Goal: Communication & Community: Answer question/provide support

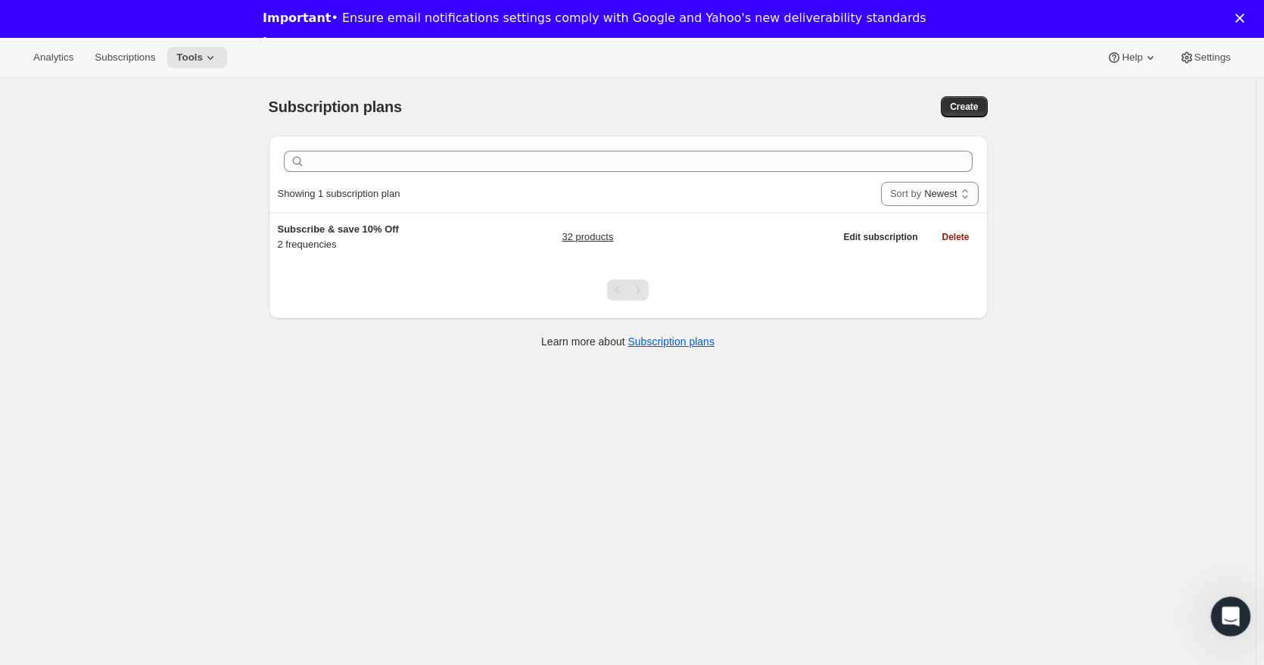
click at [1225, 615] on icon "Open Intercom Messenger" at bounding box center [1228, 614] width 25 height 25
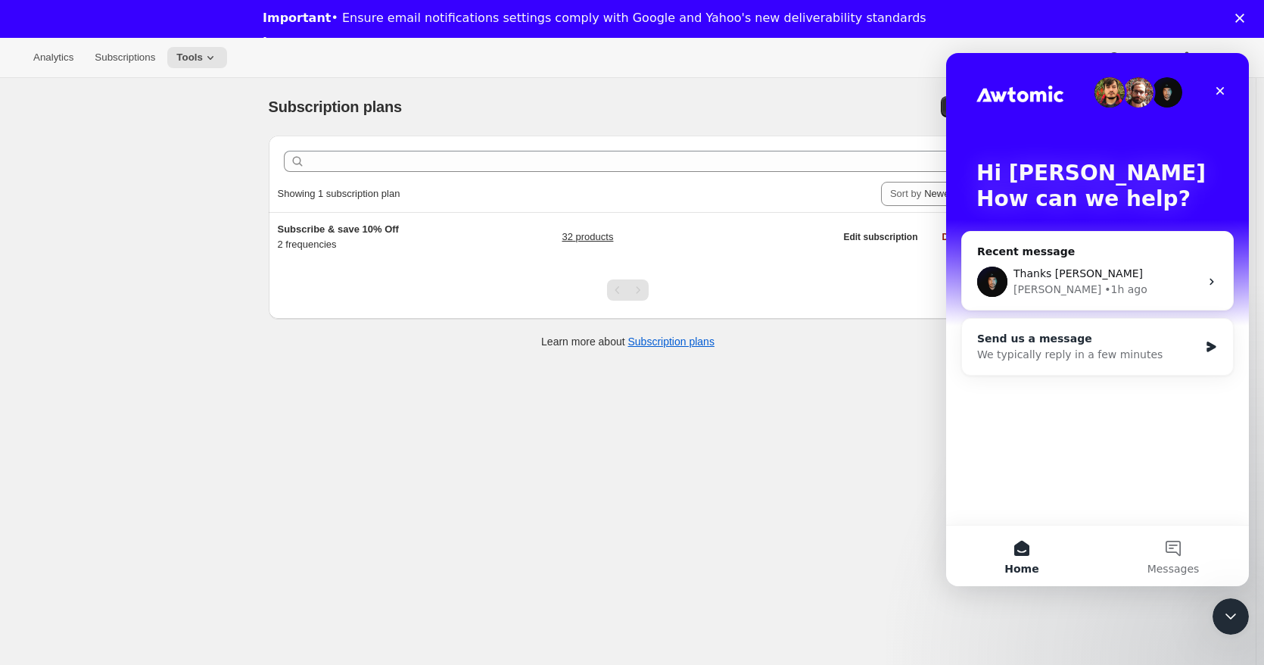
click at [1073, 341] on div "Send us a message" at bounding box center [1088, 339] width 222 height 16
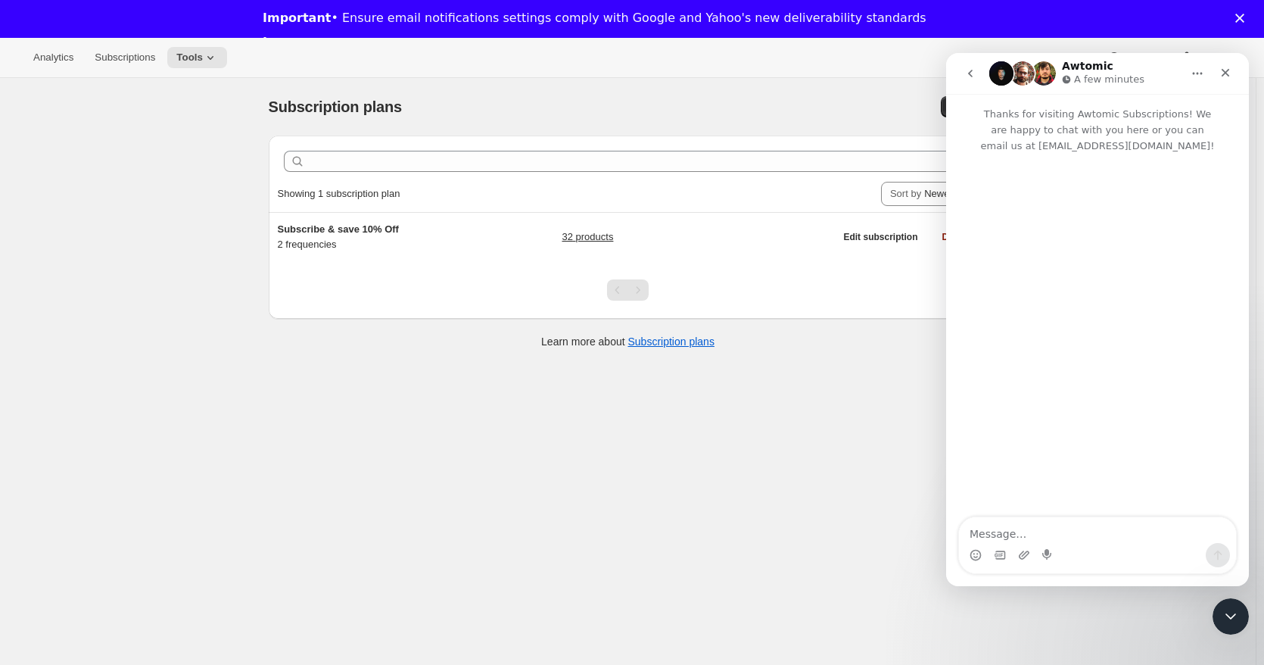
click at [971, 76] on icon "go back" at bounding box center [970, 74] width 5 height 8
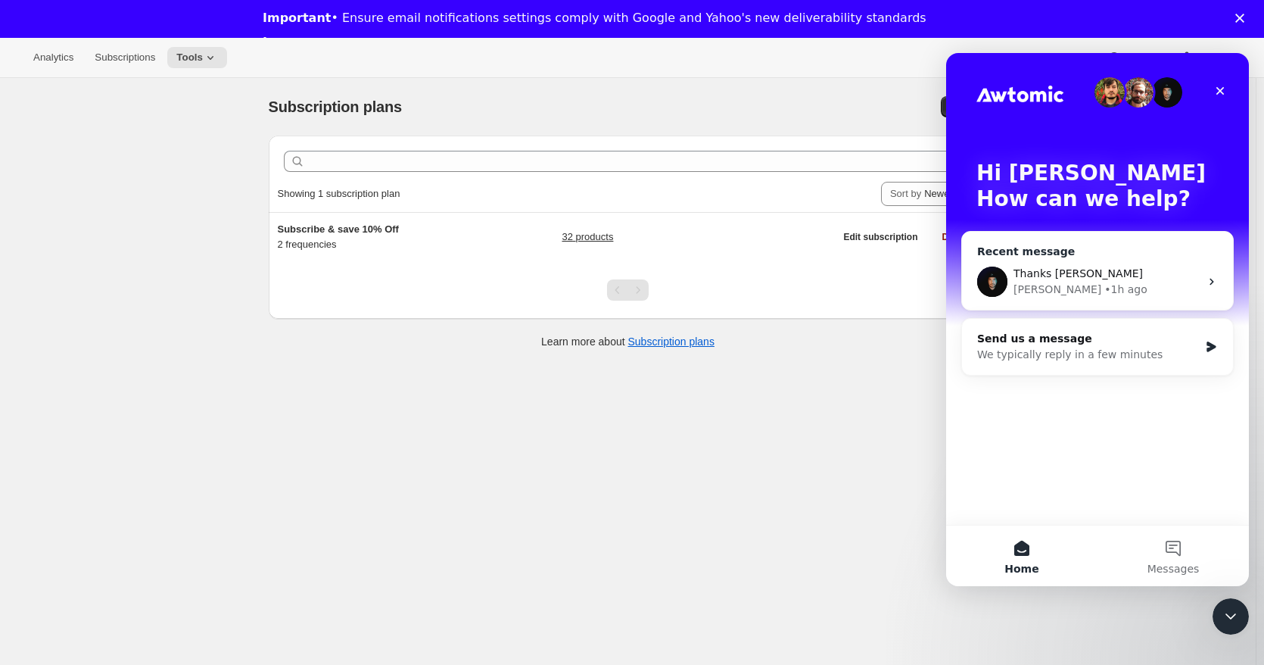
click at [1104, 286] on div "• 1h ago" at bounding box center [1125, 290] width 43 height 16
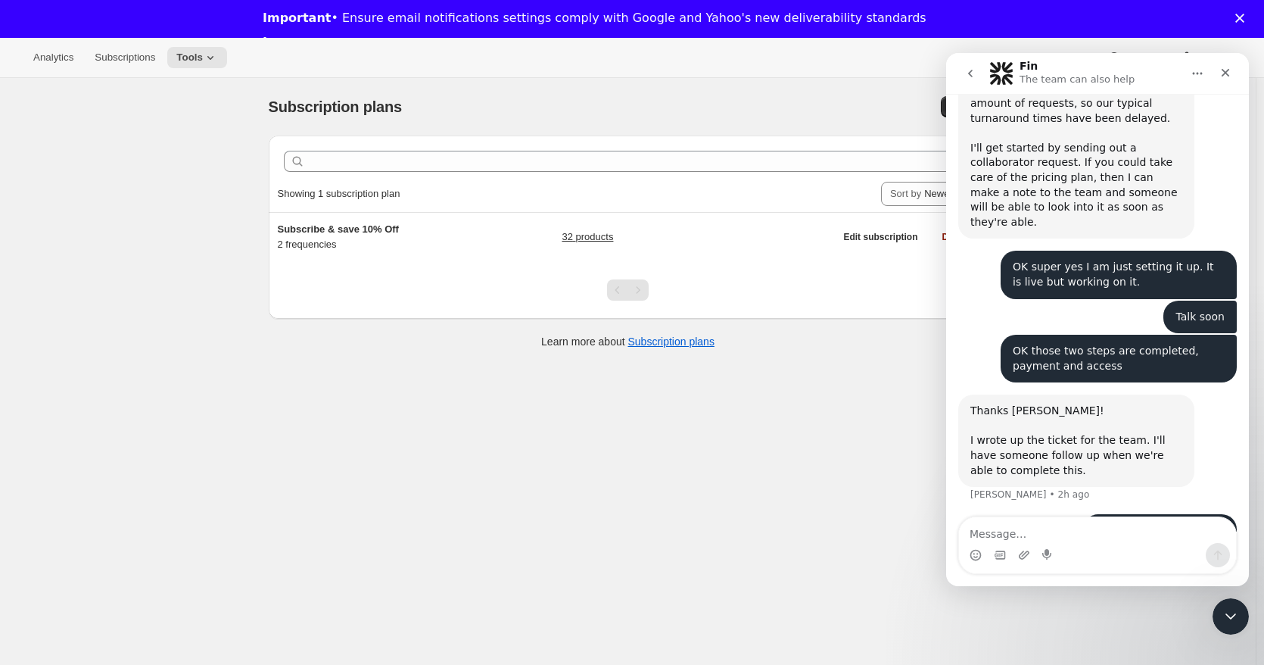
scroll to position [902, 0]
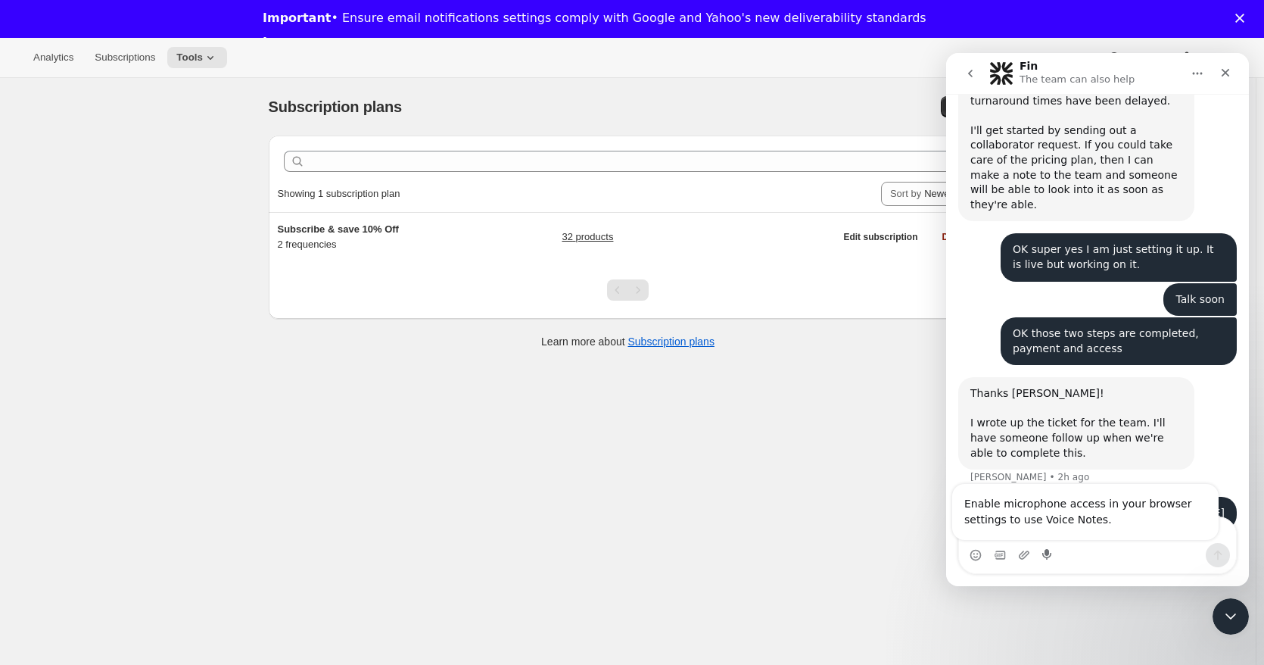
click at [1121, 431] on div "Thanks [PERSON_NAME]! I wrote up the ticket for the team. I'll have someone fol…" at bounding box center [1076, 423] width 236 height 92
click at [1120, 430] on div "Thanks [PERSON_NAME]! I wrote up the ticket for the team. I'll have someone fol…" at bounding box center [1076, 423] width 212 height 74
click at [962, 75] on button "go back" at bounding box center [970, 73] width 29 height 29
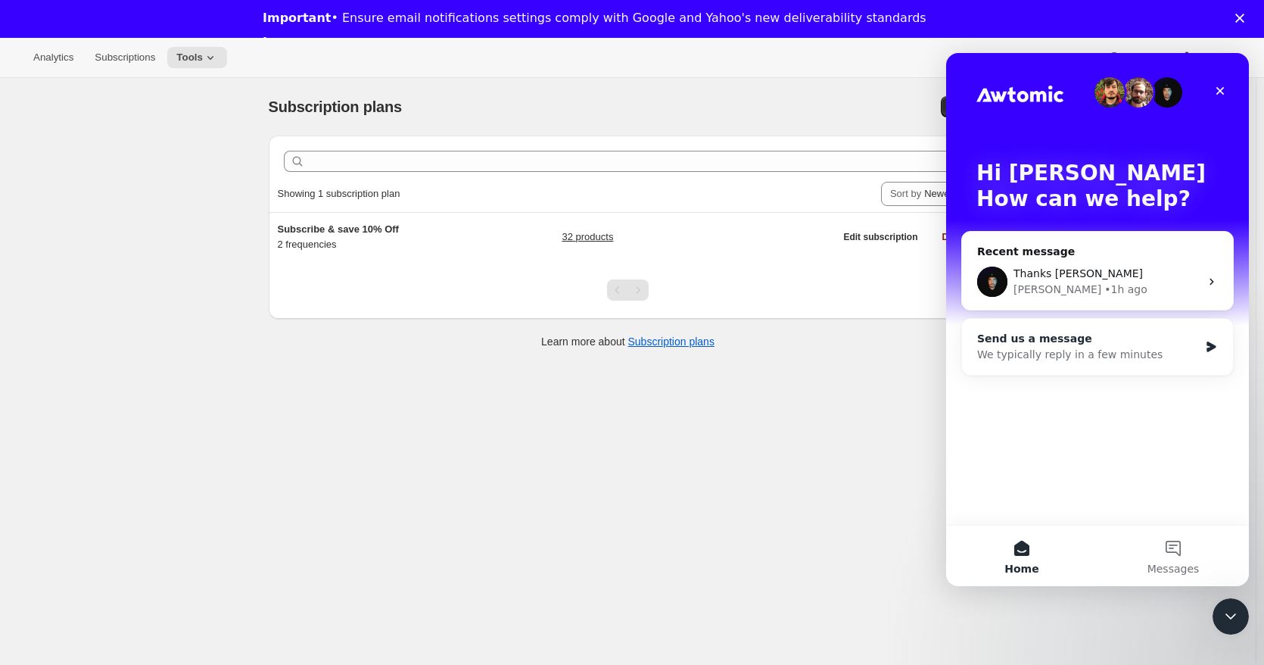
click at [1045, 347] on div "We typically reply in a few minutes" at bounding box center [1088, 355] width 222 height 16
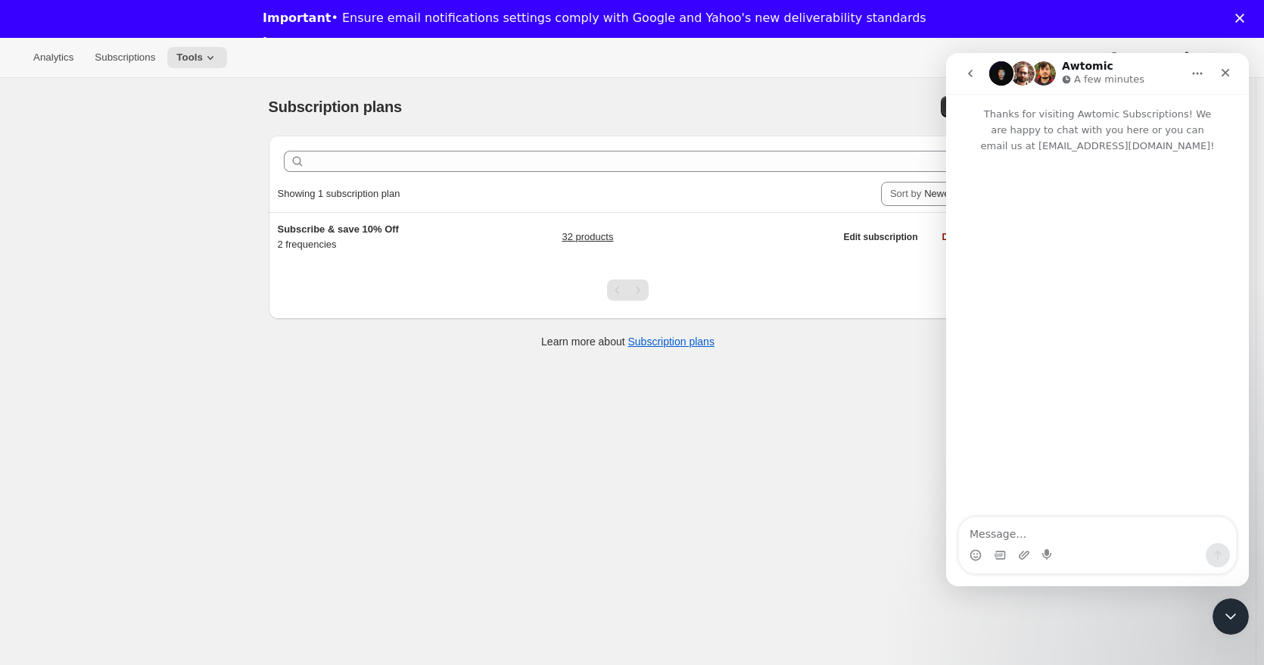
click at [1020, 531] on textarea "Message…" at bounding box center [1097, 530] width 277 height 26
type textarea "Hey guys [PERSON_NAME] From Geek Grind again."
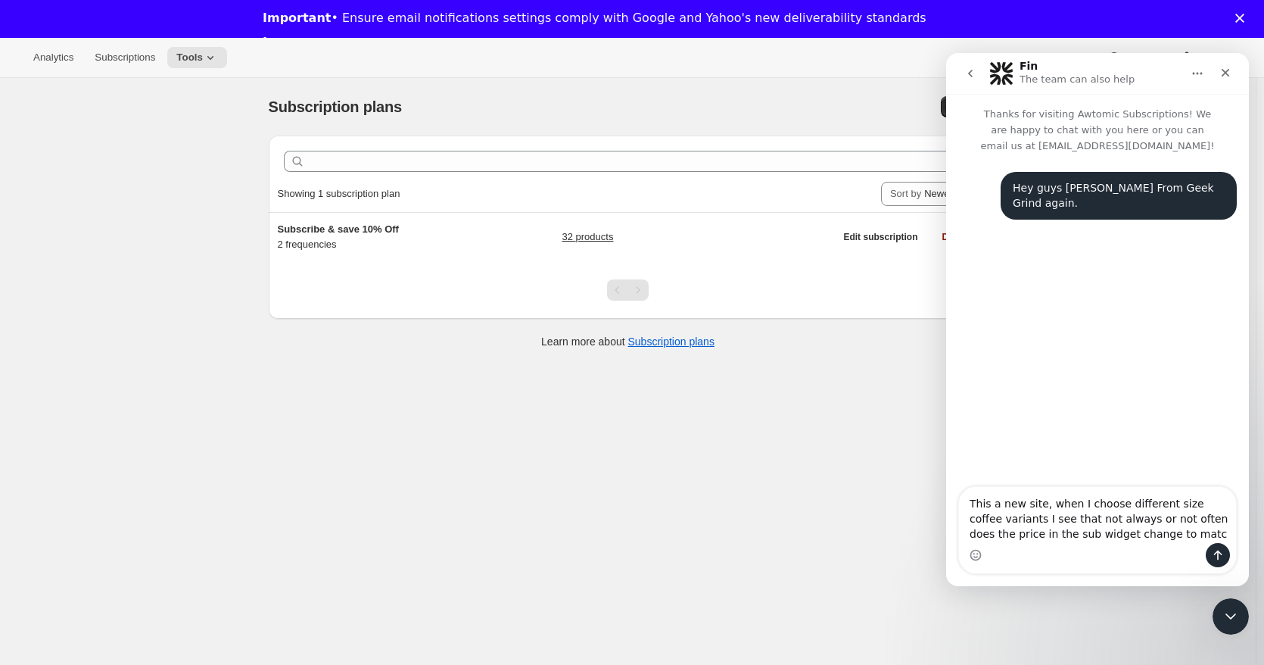
type textarea "This a new site, when I choose different size coffee variants I see that not al…"
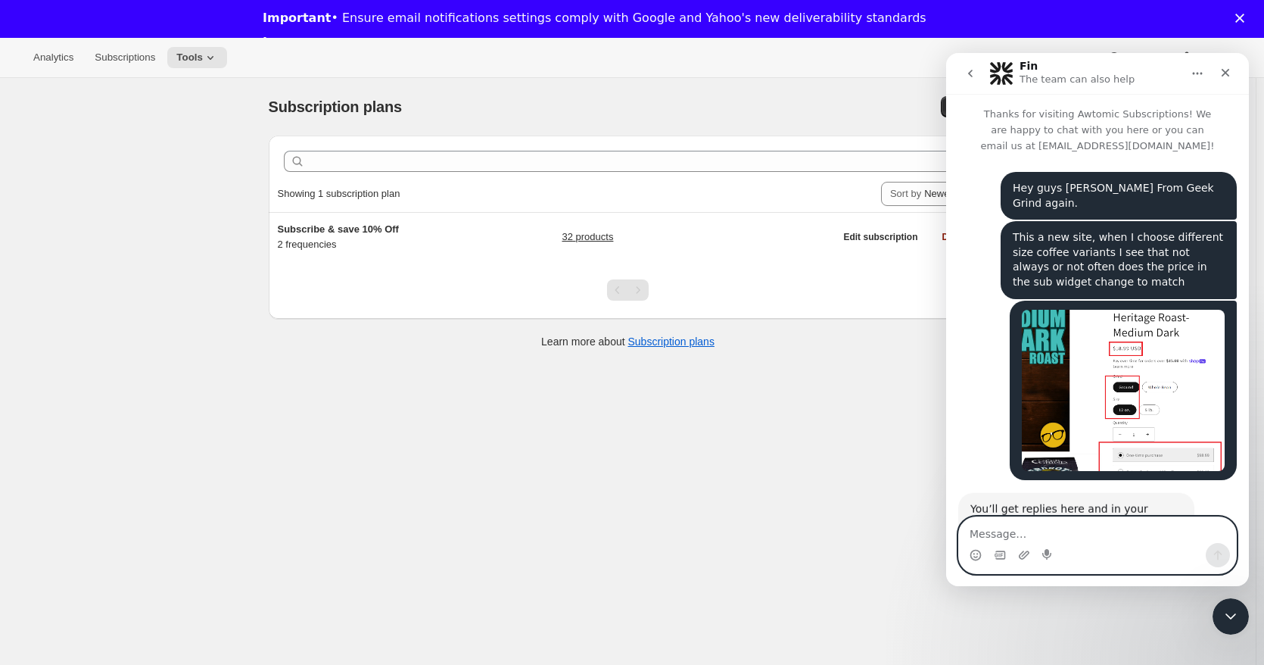
scroll to position [77, 0]
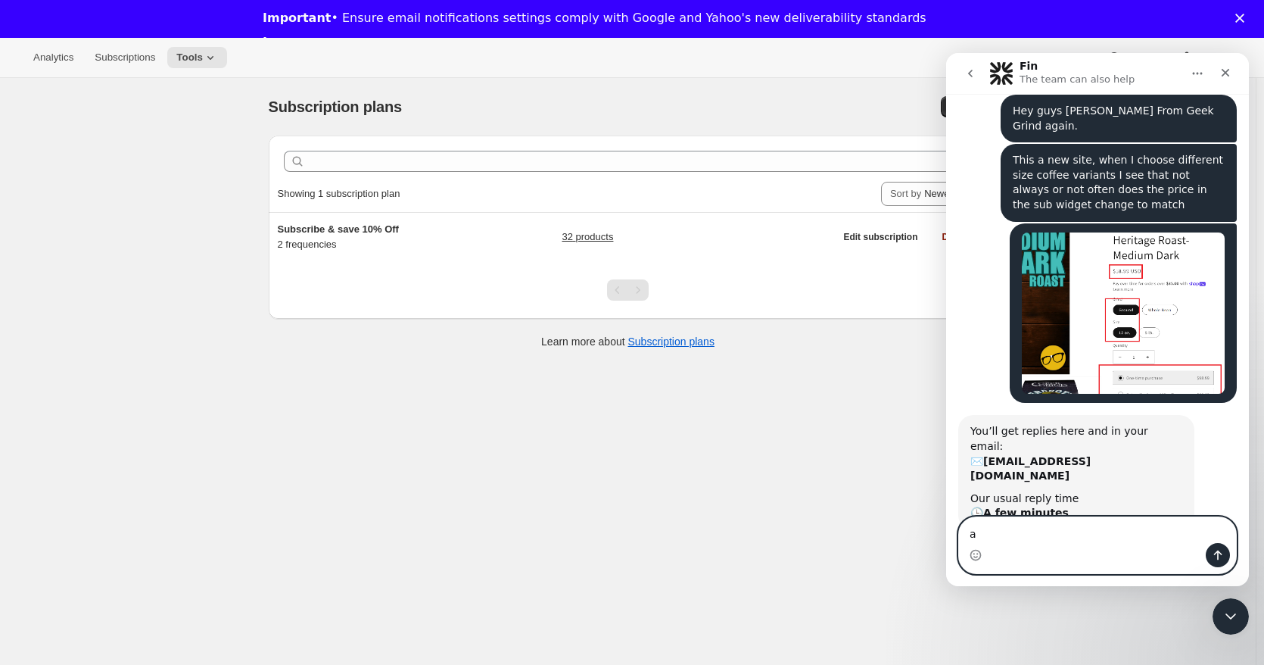
type textarea "a"
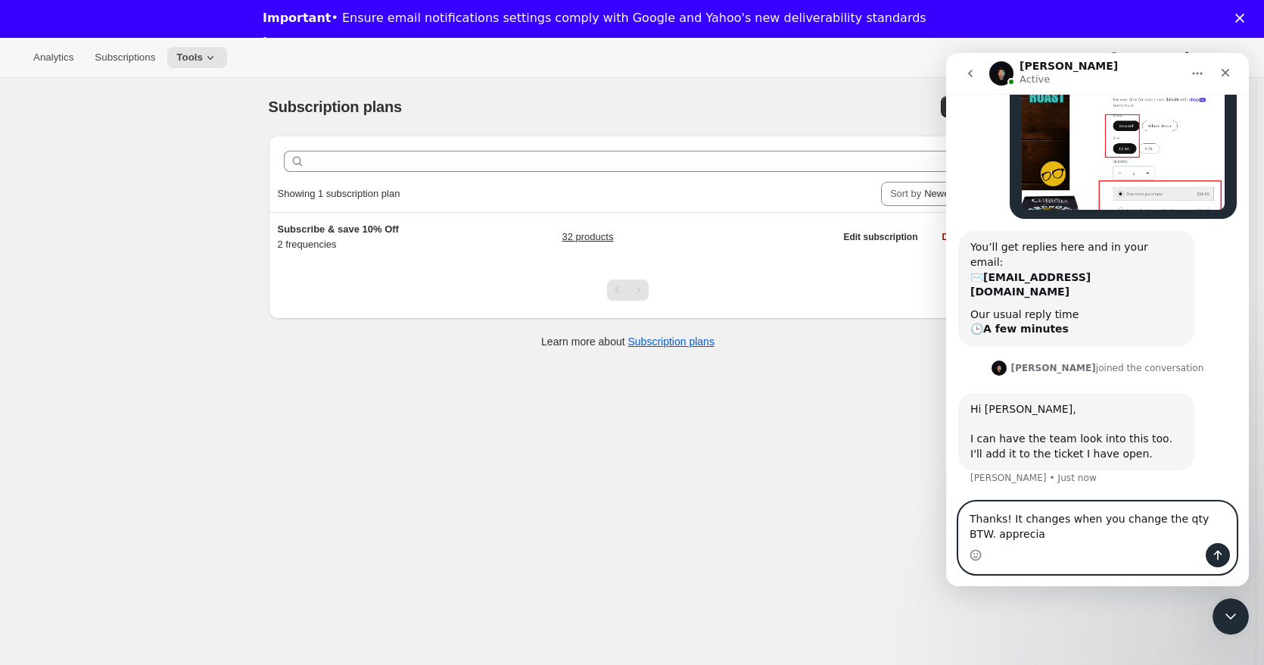
scroll to position [217, 0]
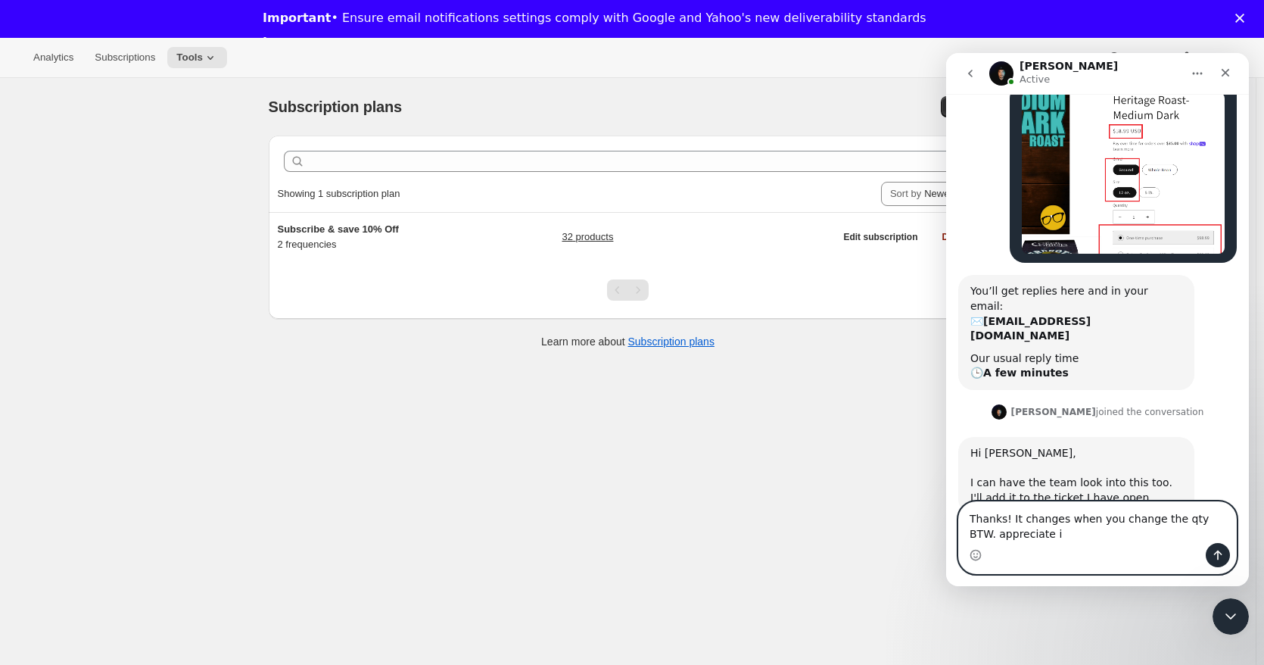
type textarea "Thanks! It changes when you change the qty BTW. appreciate it"
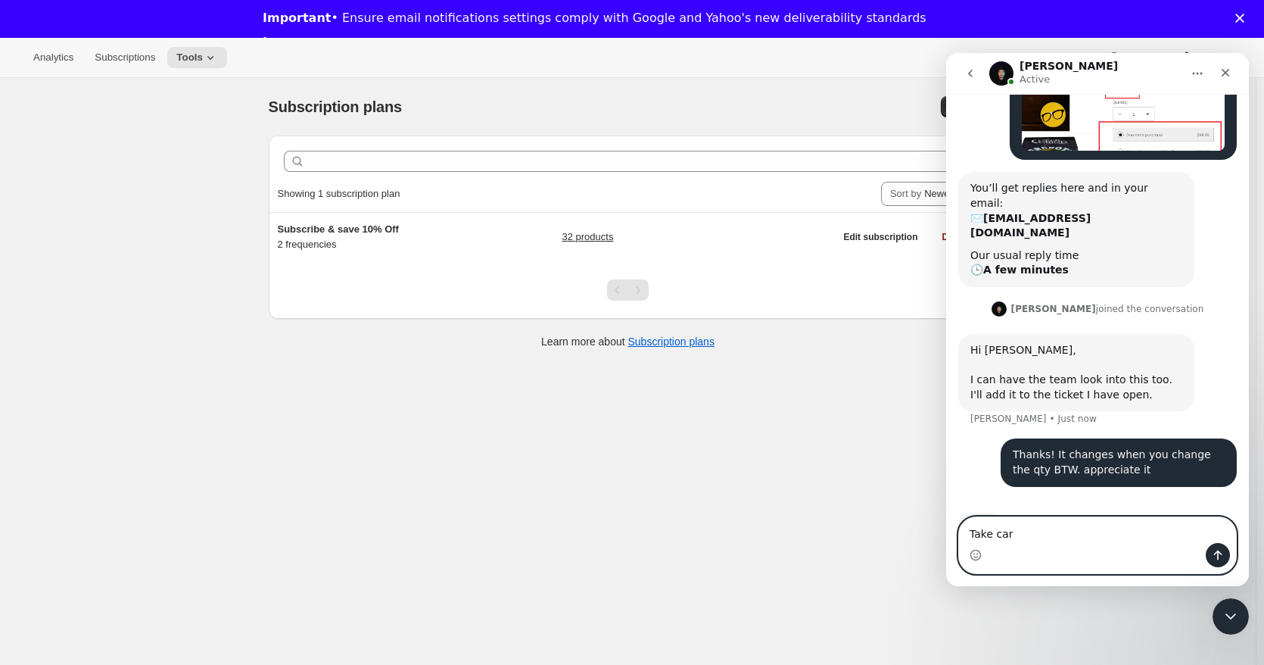
type textarea "Take care"
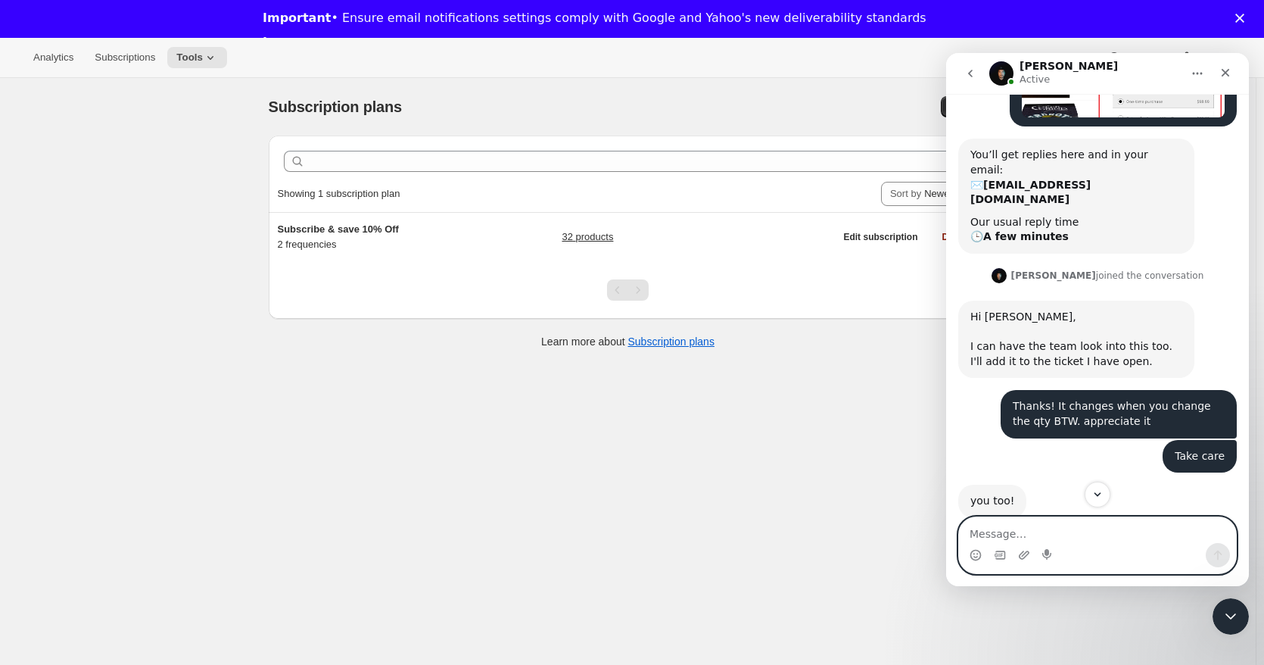
scroll to position [400, 0]
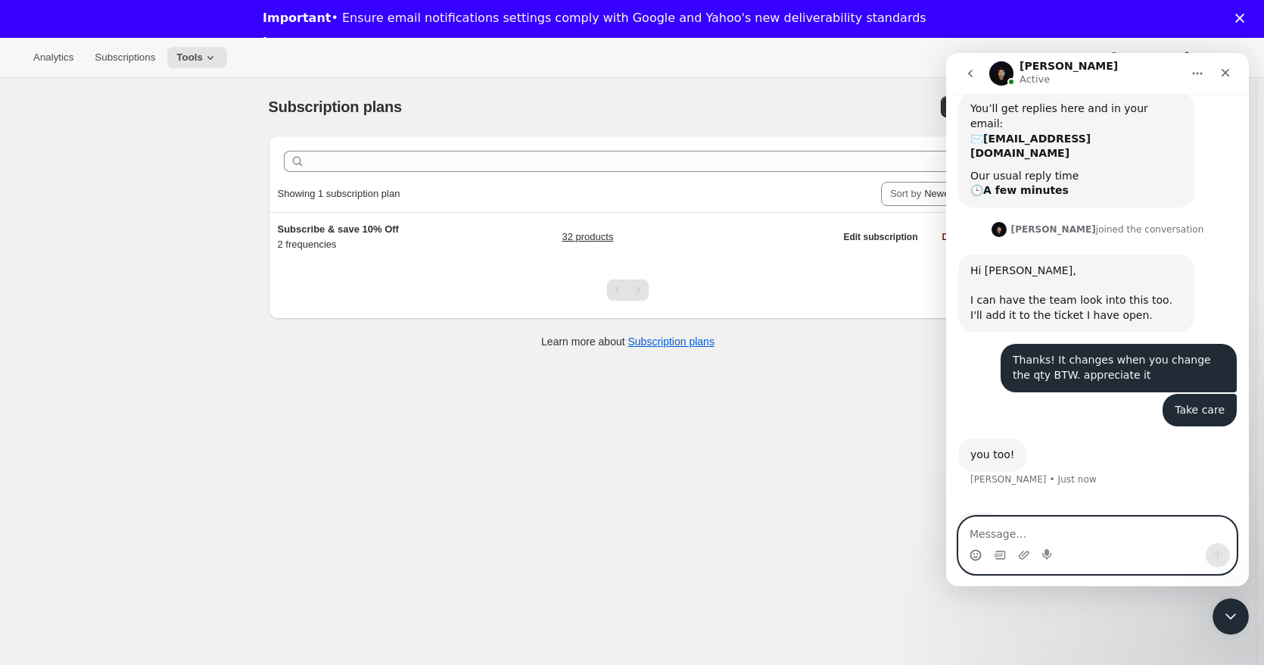
click at [975, 551] on icon "Emoji picker" at bounding box center [976, 555] width 12 height 12
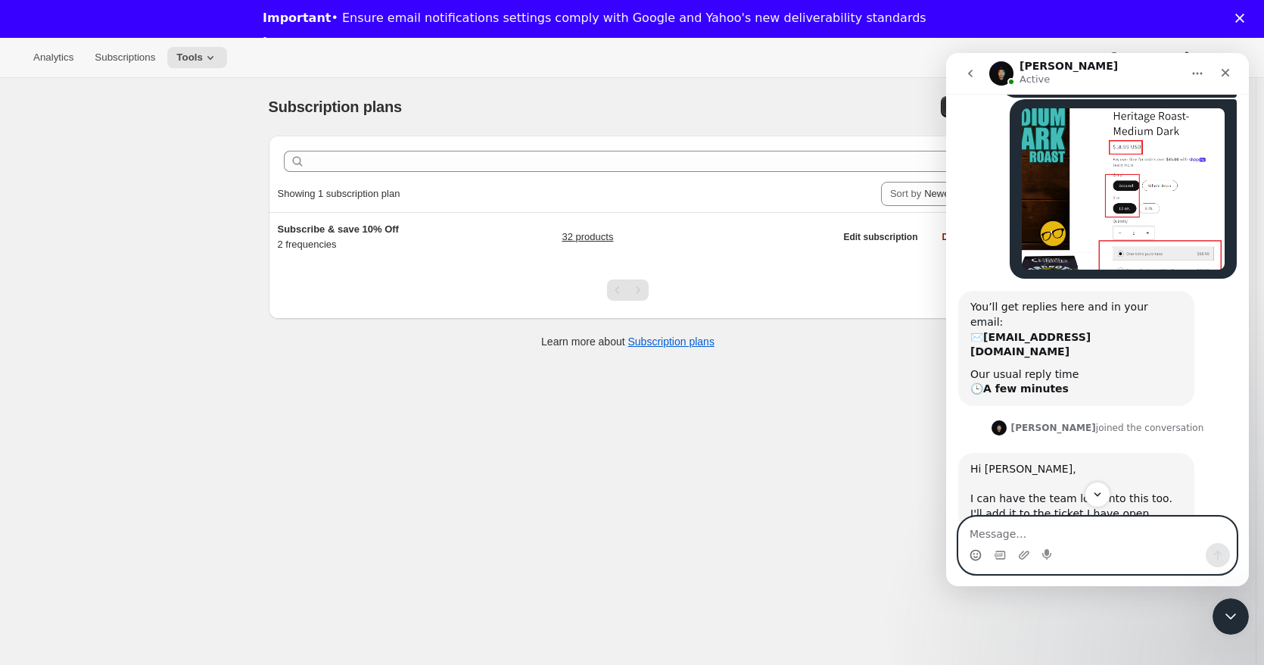
scroll to position [75, 0]
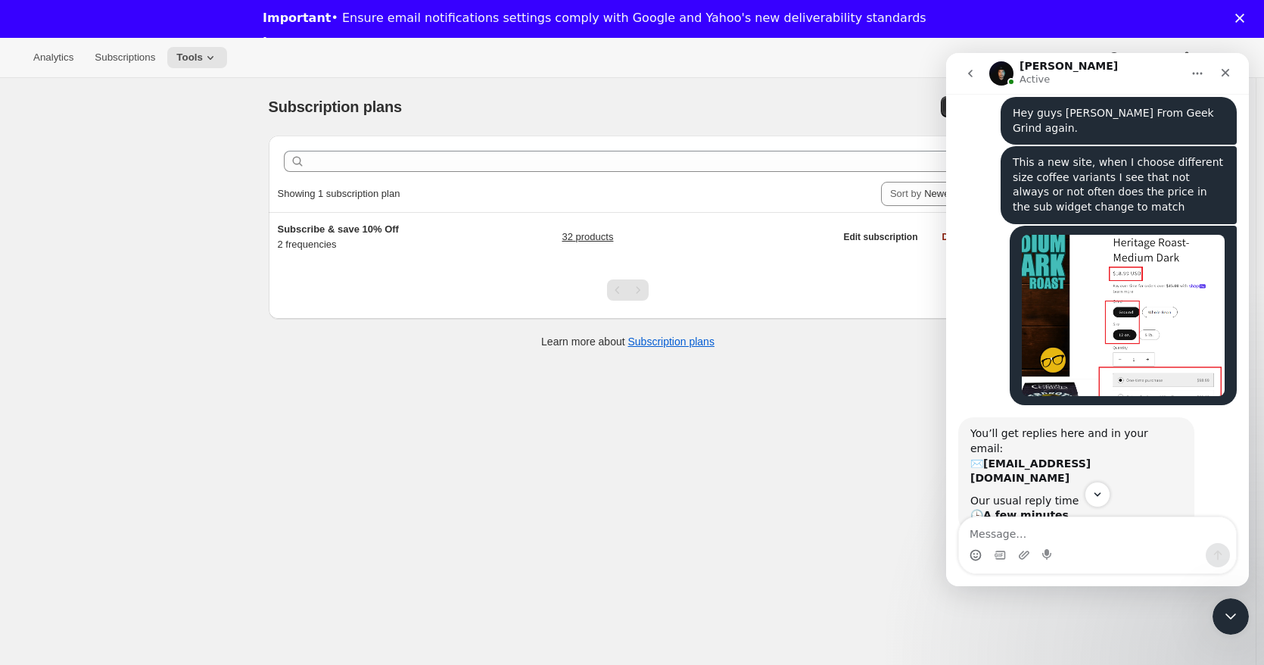
click at [658, 460] on div "Subscription plans. This page is ready Subscription plans Create Clear Showing …" at bounding box center [628, 410] width 1256 height 665
click at [127, 243] on div "Subscription plans. This page is ready Subscription plans Create Clear Showing …" at bounding box center [628, 410] width 1256 height 665
